Goal: Communication & Community: Connect with others

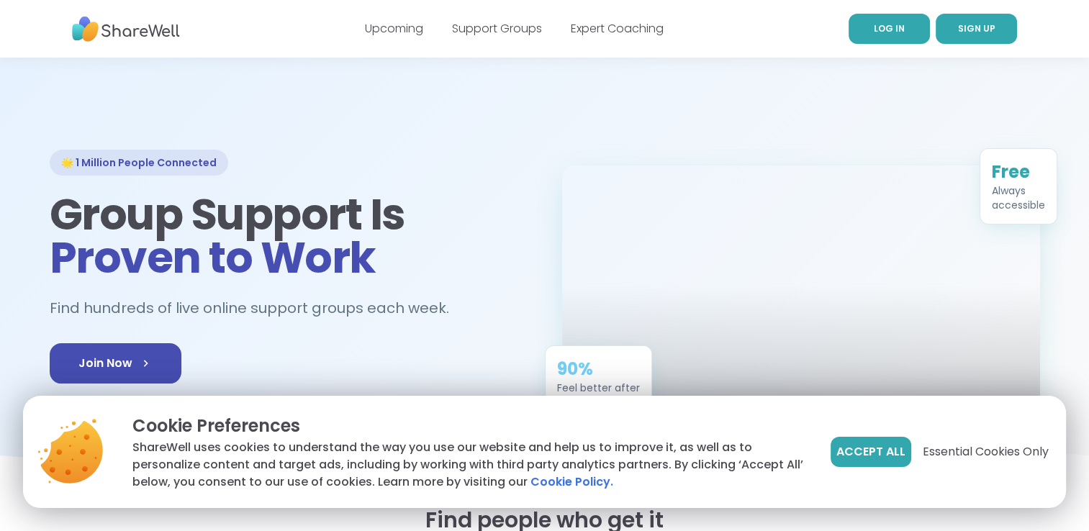
click at [884, 37] on link "LOG IN" at bounding box center [889, 29] width 81 height 30
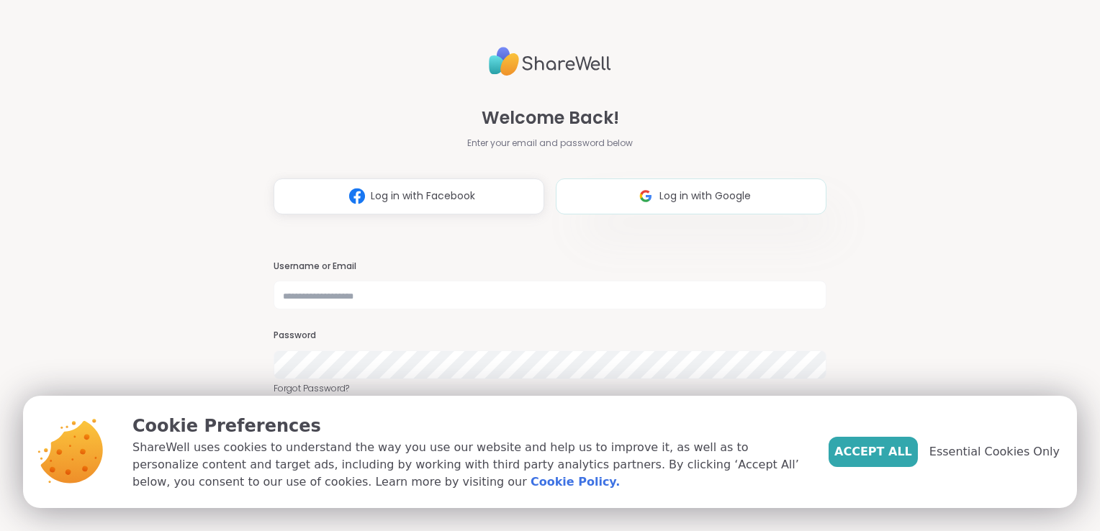
click at [599, 190] on button "Log in with Google" at bounding box center [691, 197] width 271 height 36
click at [952, 448] on span "Essential Cookies Only" at bounding box center [995, 452] width 130 height 17
